Goal: Contribute content: Contribute content

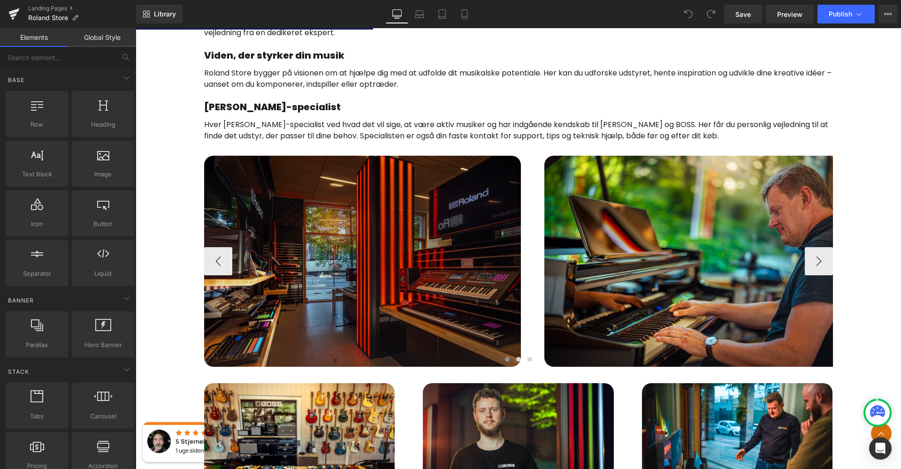
scroll to position [527, 0]
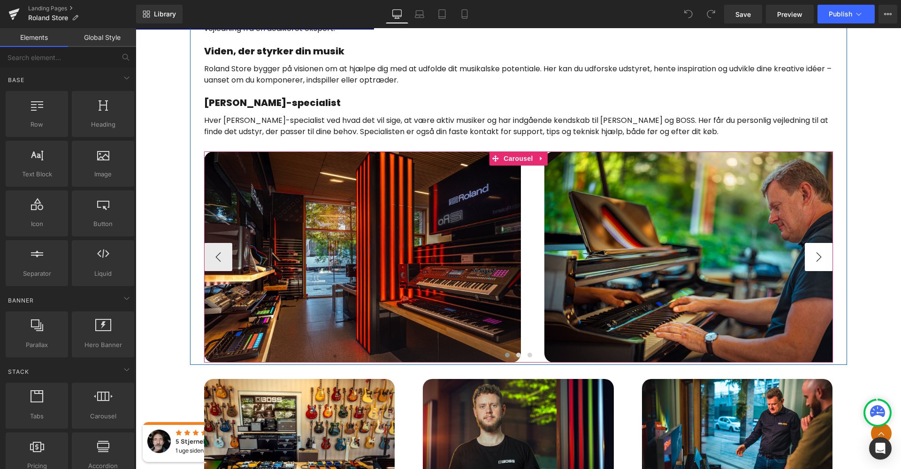
click at [818, 264] on button "›" at bounding box center [819, 257] width 28 height 28
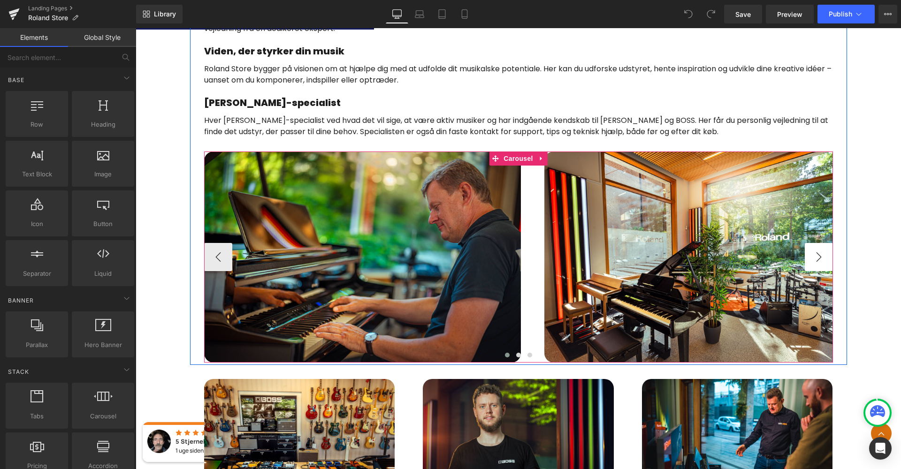
click at [817, 262] on button "›" at bounding box center [819, 257] width 28 height 28
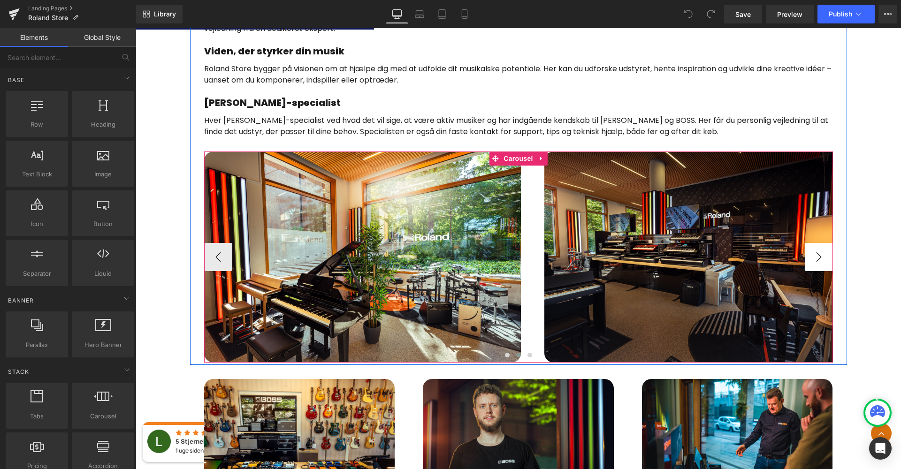
click at [814, 263] on button "›" at bounding box center [819, 257] width 28 height 28
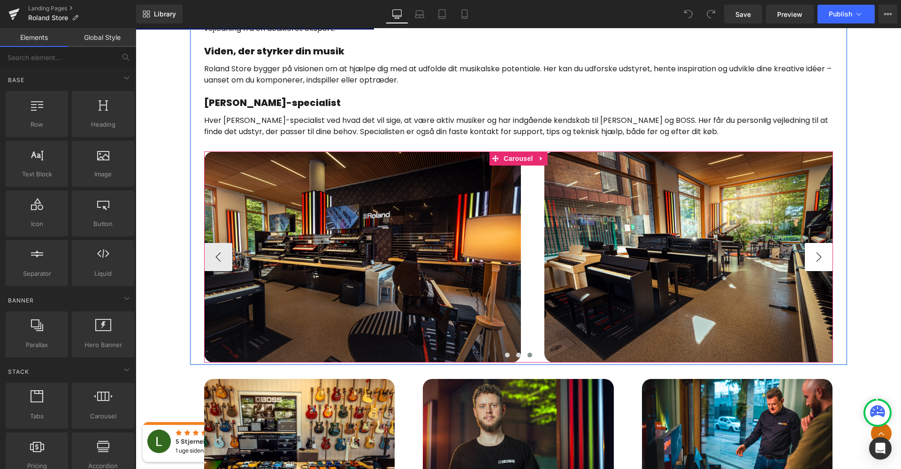
click at [815, 263] on button "›" at bounding box center [819, 257] width 28 height 28
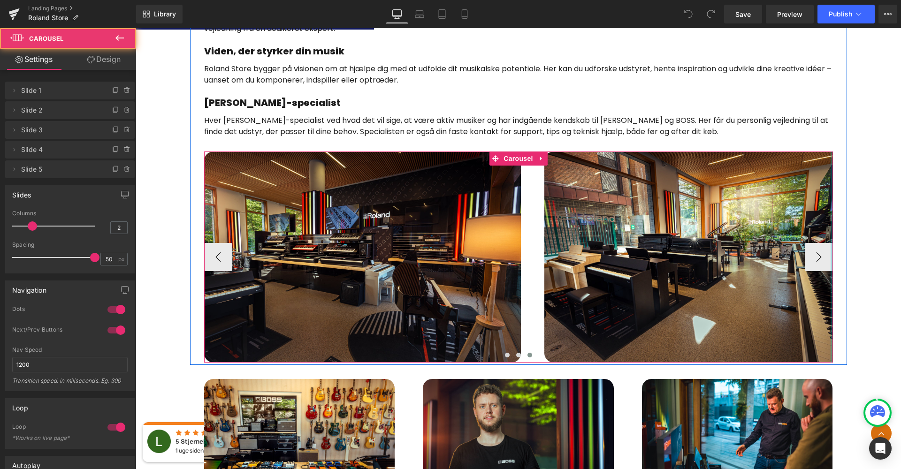
click at [831, 270] on div at bounding box center [832, 257] width 2 height 211
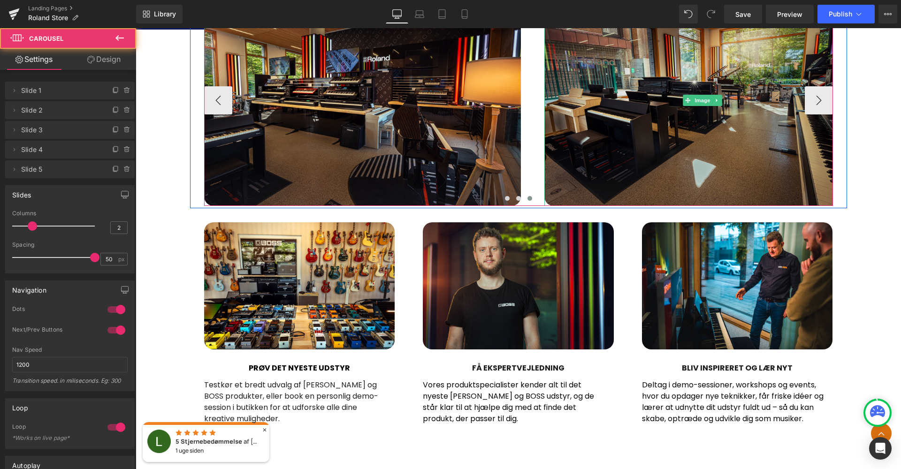
scroll to position [715, 0]
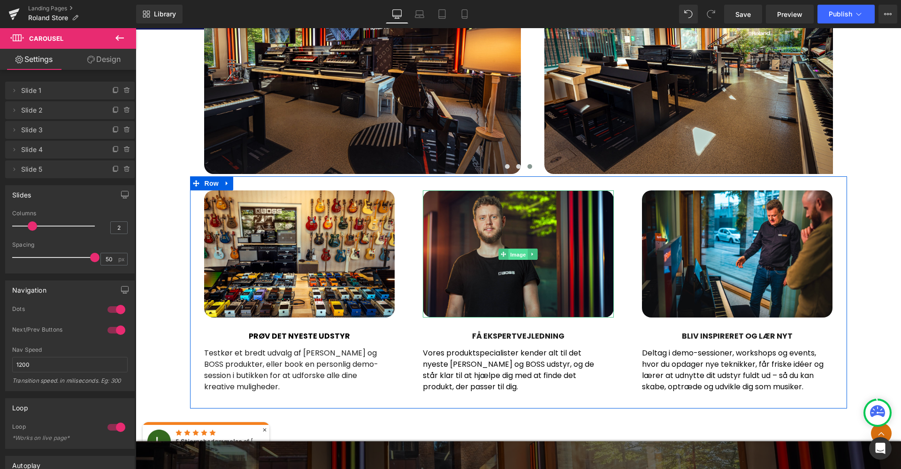
click at [516, 252] on span "Image" at bounding box center [519, 254] width 20 height 11
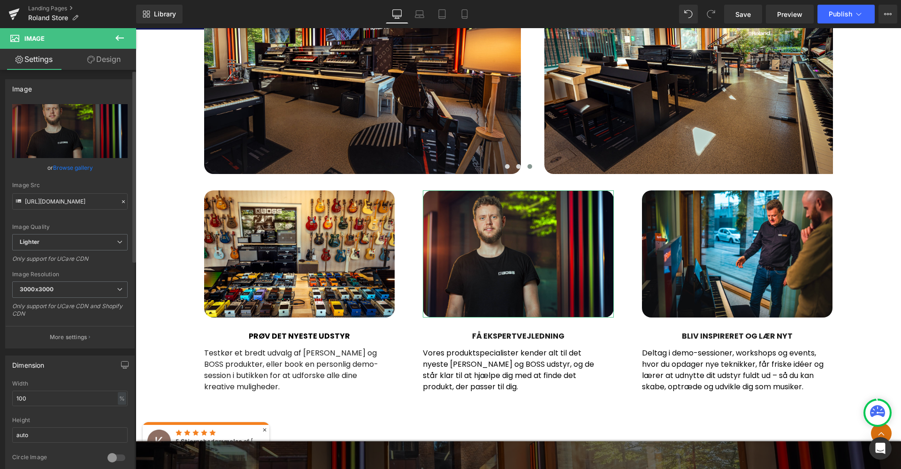
click at [69, 172] on link "Browse gallery" at bounding box center [73, 168] width 40 height 16
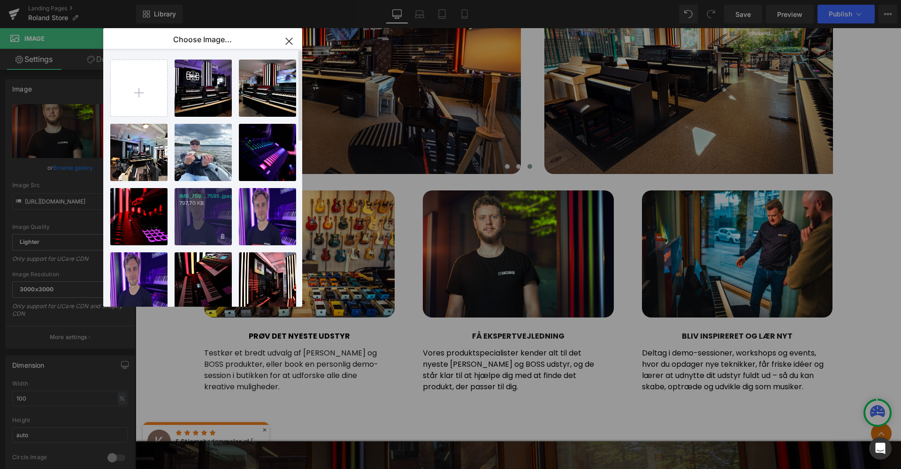
click at [213, 212] on div "IMG_759...7595.jpeg 797.70 KB" at bounding box center [203, 216] width 57 height 57
type input "[URL][DOMAIN_NAME]"
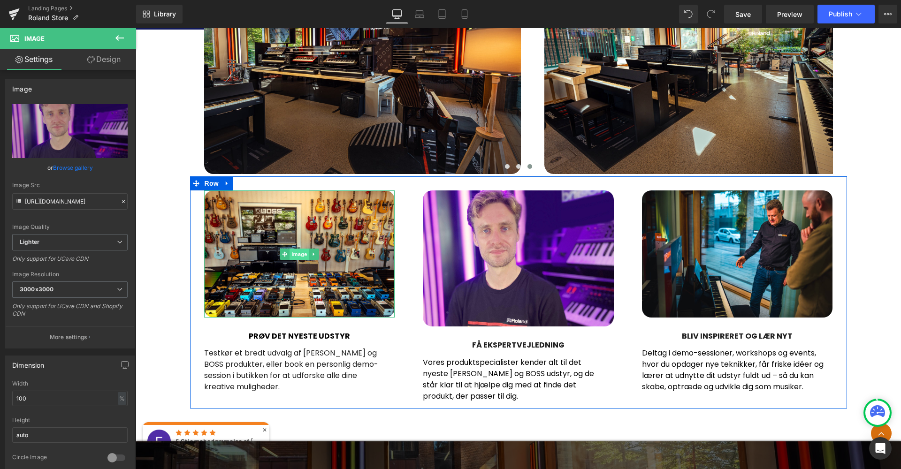
click at [302, 252] on span "Image" at bounding box center [300, 254] width 20 height 11
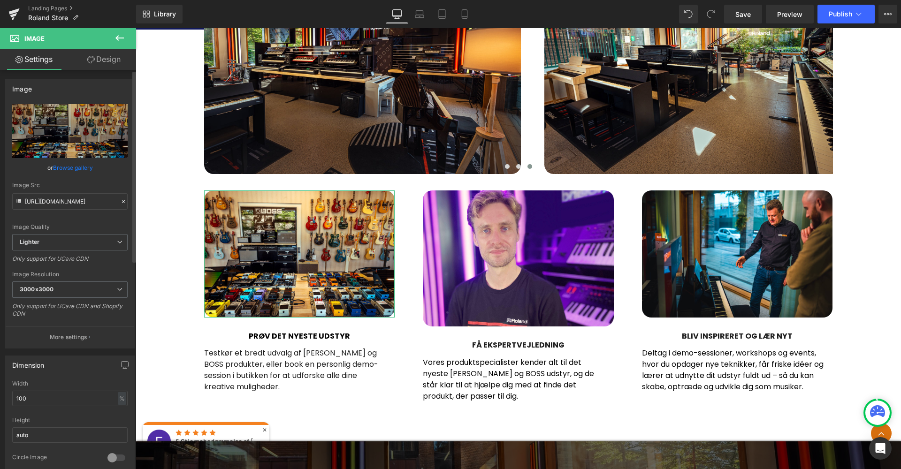
click at [69, 169] on link "Browse gallery" at bounding box center [73, 168] width 40 height 16
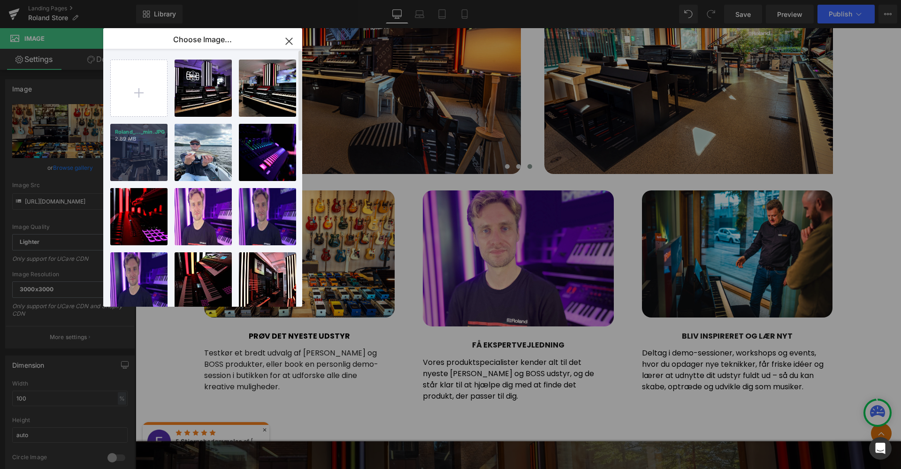
click at [157, 152] on div "Roland_..._min.JPG 2.89 MB" at bounding box center [138, 152] width 57 height 57
type input "[URL][DOMAIN_NAME]"
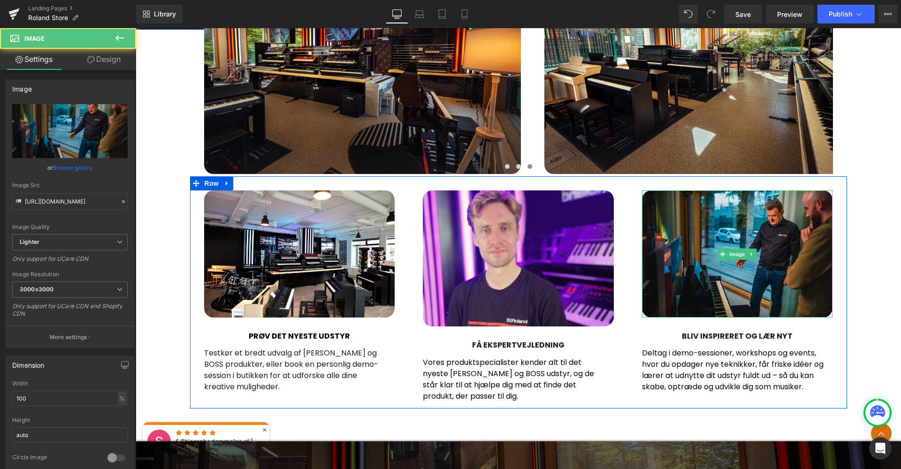
click at [739, 242] on img at bounding box center [737, 254] width 191 height 127
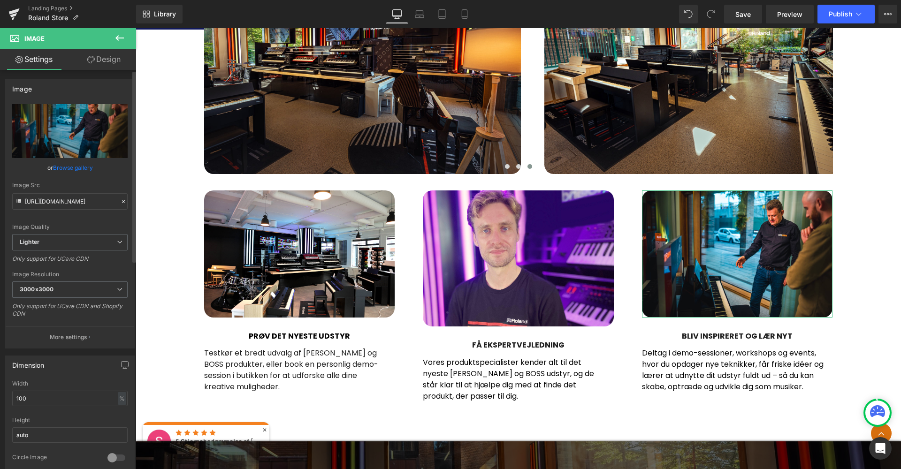
click at [70, 166] on link "Browse gallery" at bounding box center [73, 168] width 40 height 16
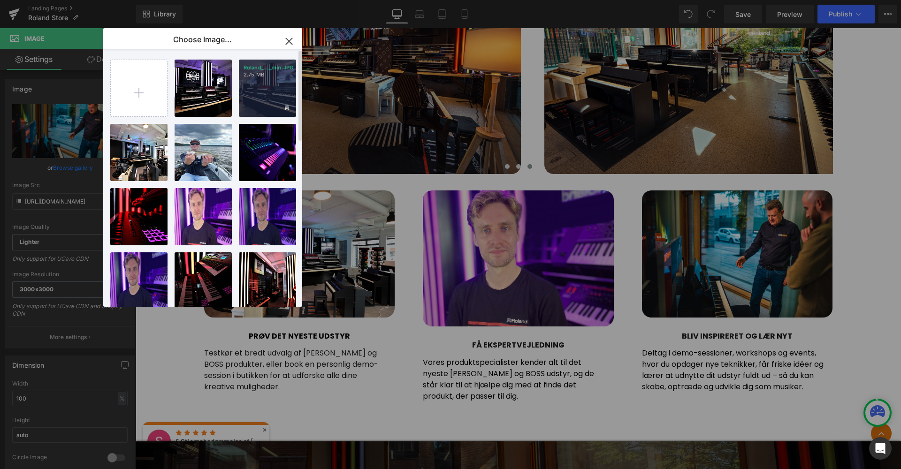
click at [276, 93] on div "Roland_..._min.JPG 2.75 MB" at bounding box center [267, 88] width 57 height 57
type input "[URL][DOMAIN_NAME]"
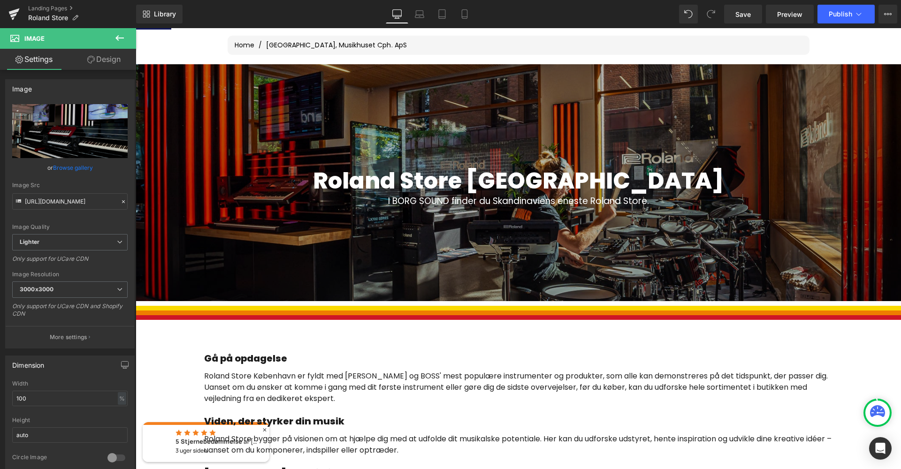
scroll to position [83, 0]
